Goal: Task Accomplishment & Management: Use online tool/utility

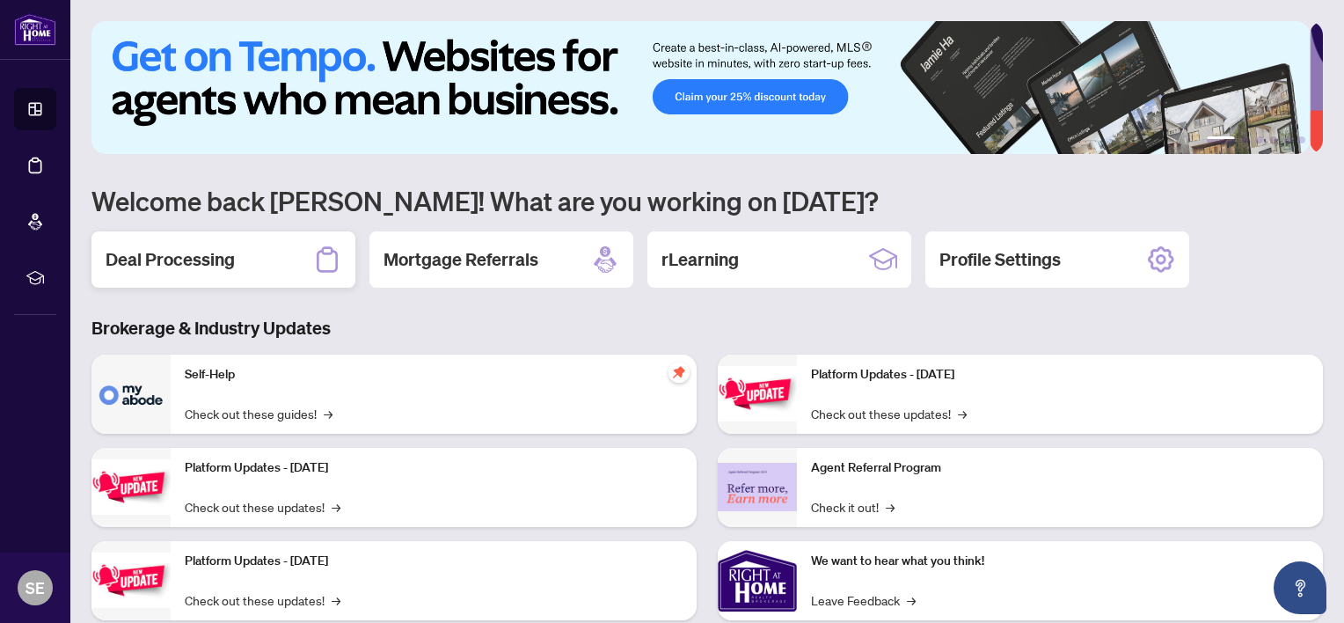
click at [264, 264] on div "Deal Processing" at bounding box center [224, 259] width 264 height 56
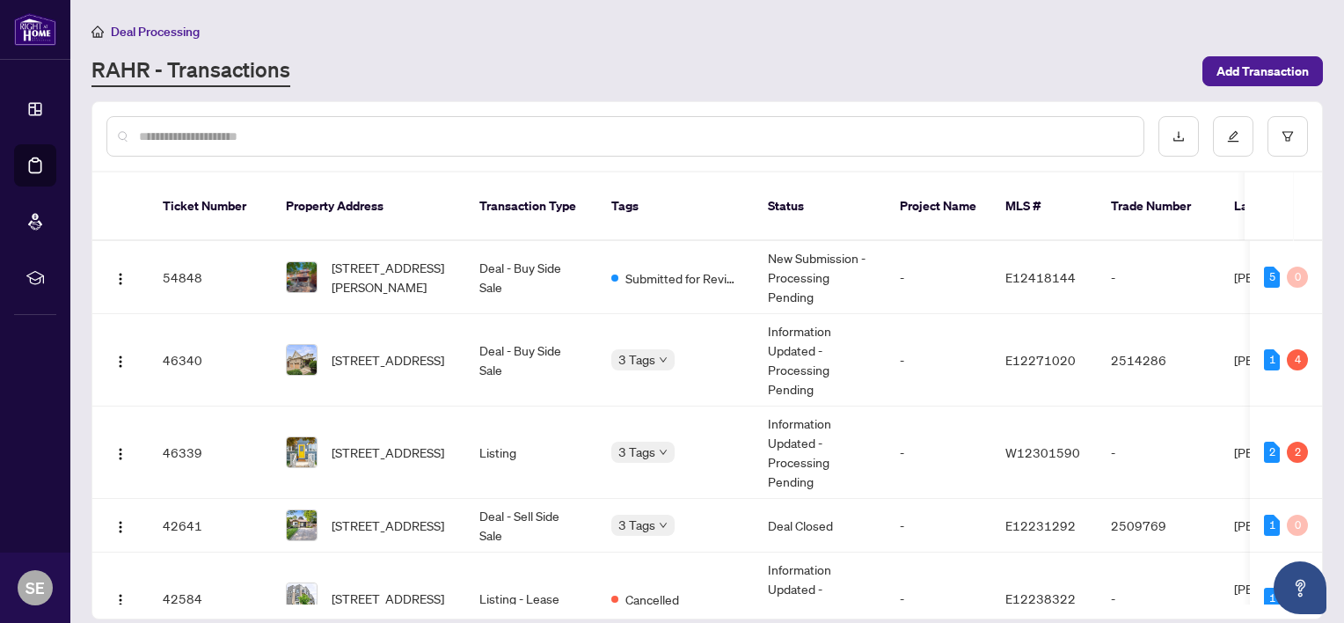
click at [644, 442] on span "3 Tags" at bounding box center [637, 452] width 37 height 20
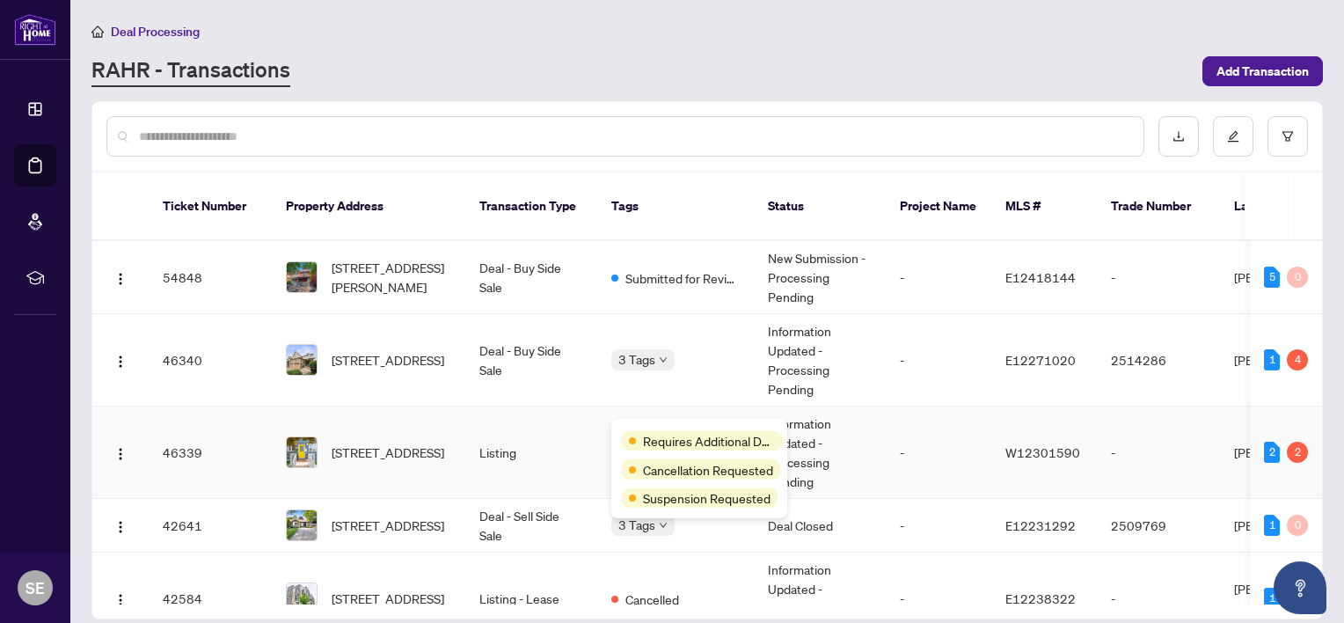
click at [486, 426] on td "Listing" at bounding box center [531, 453] width 132 height 92
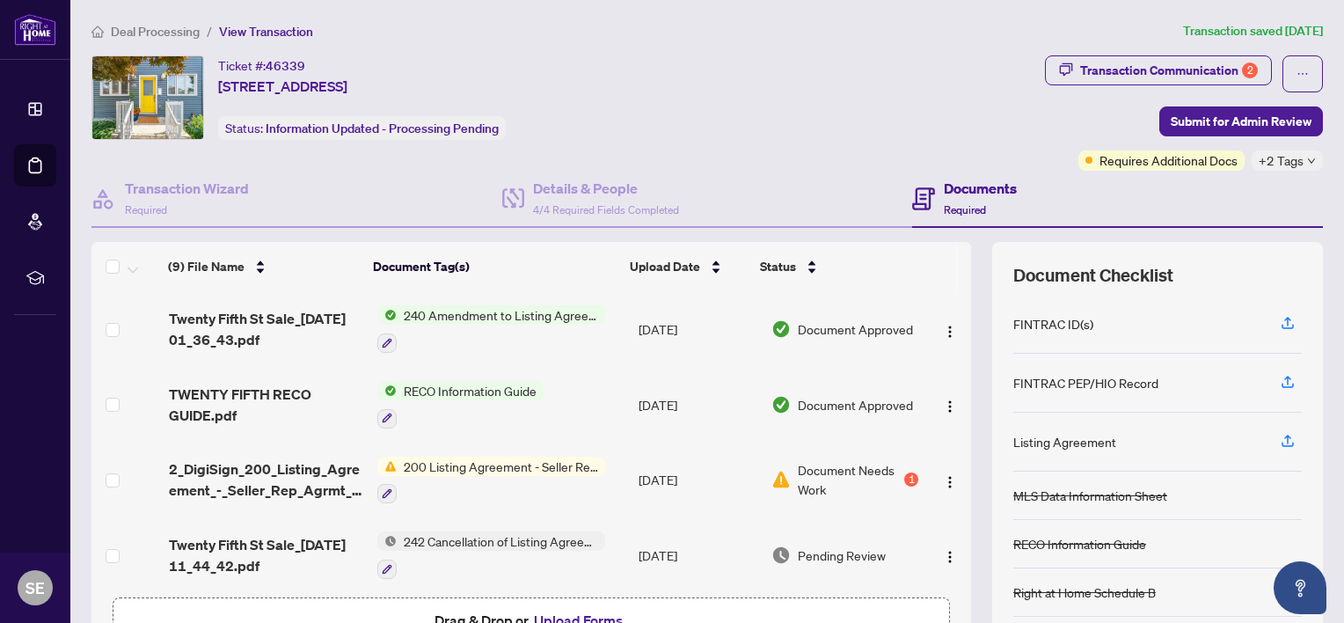
click at [521, 468] on span "200 Listing Agreement - Seller Representation Agreement Authority to Offer for …" at bounding box center [501, 466] width 209 height 19
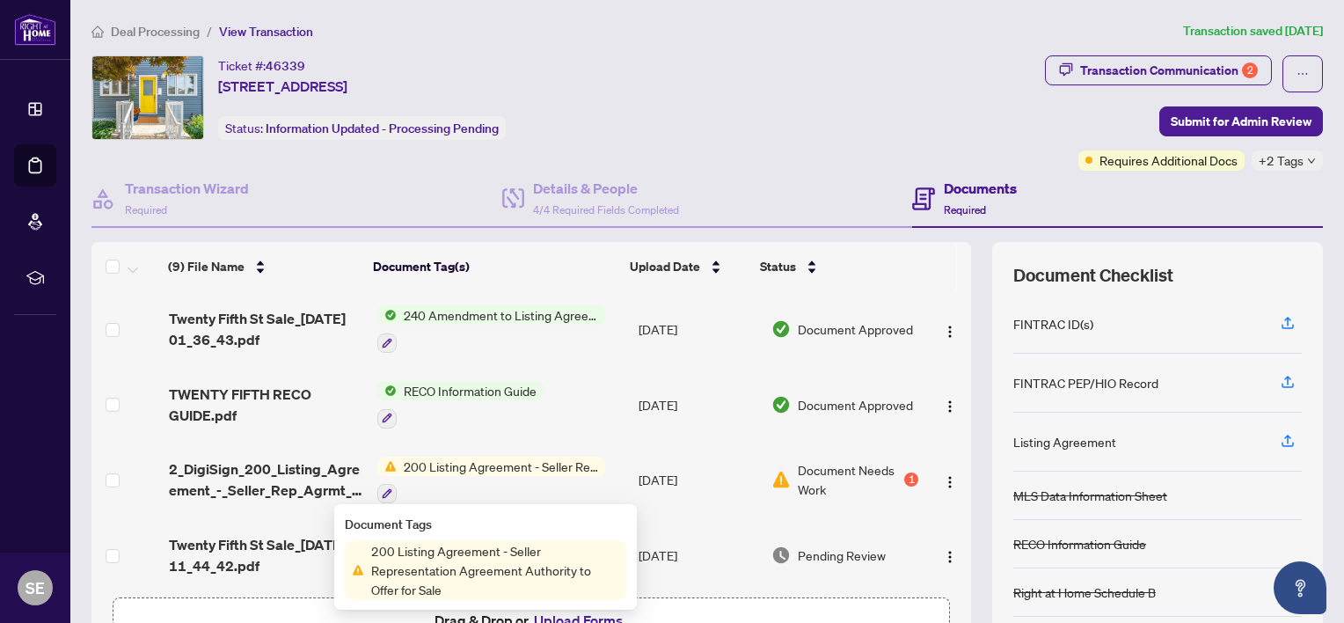
scroll to position [153, 0]
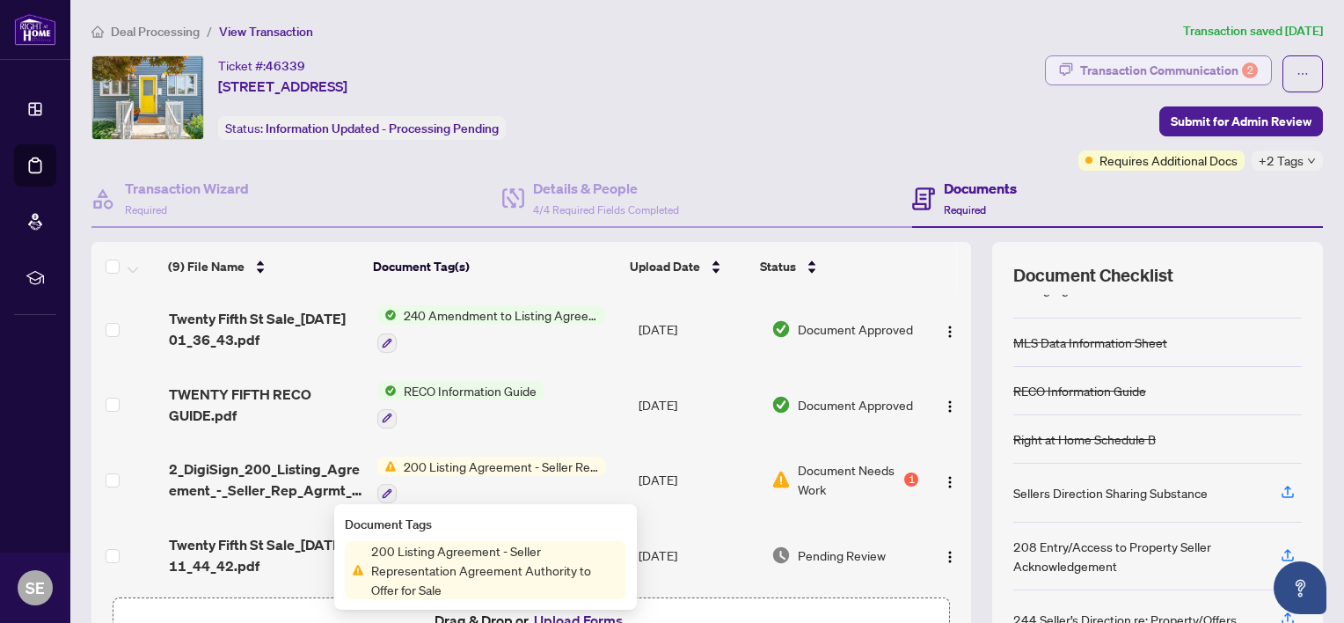
click at [1165, 71] on div "Transaction Communication 2" at bounding box center [1169, 70] width 178 height 28
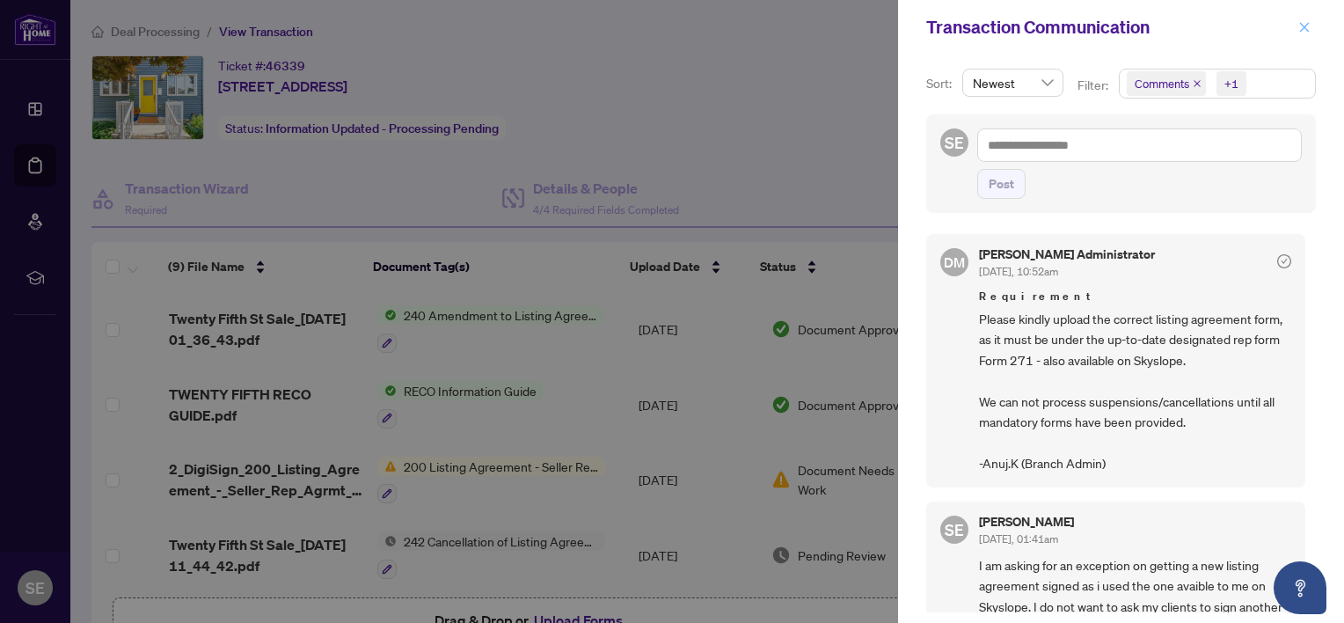
click at [1302, 32] on icon "close" at bounding box center [1305, 27] width 12 height 12
